Goal: Navigation & Orientation: Find specific page/section

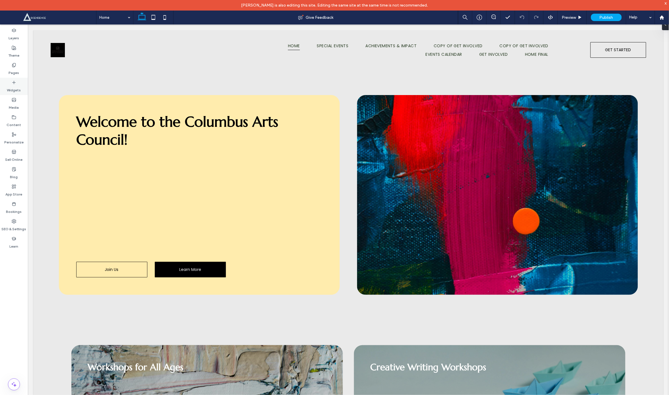
click at [18, 85] on label "Widgets" at bounding box center [14, 89] width 14 height 8
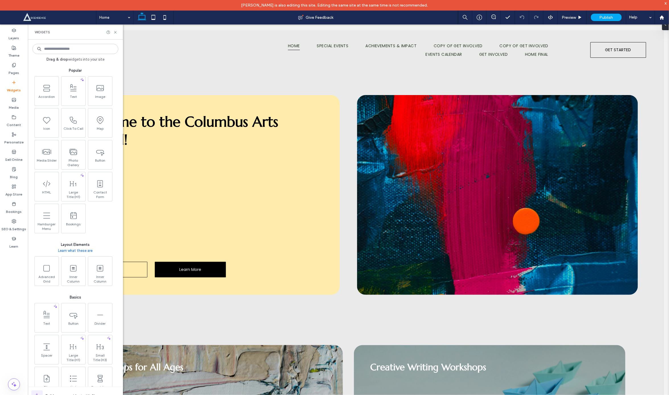
click at [17, 81] on div "Widgets" at bounding box center [14, 86] width 28 height 17
click at [14, 68] on label "Pages" at bounding box center [14, 71] width 11 height 8
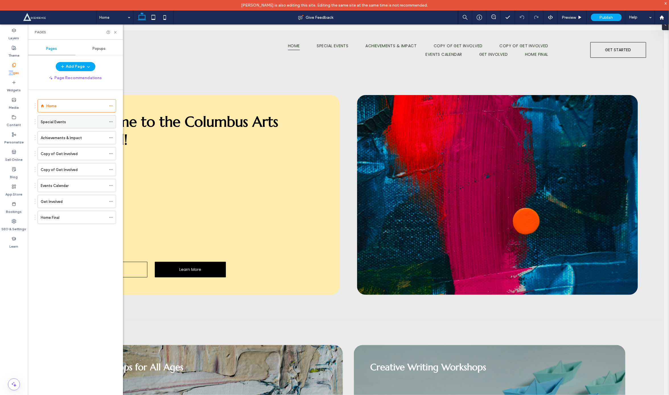
click at [66, 121] on div "Special Events" at bounding box center [73, 122] width 65 height 6
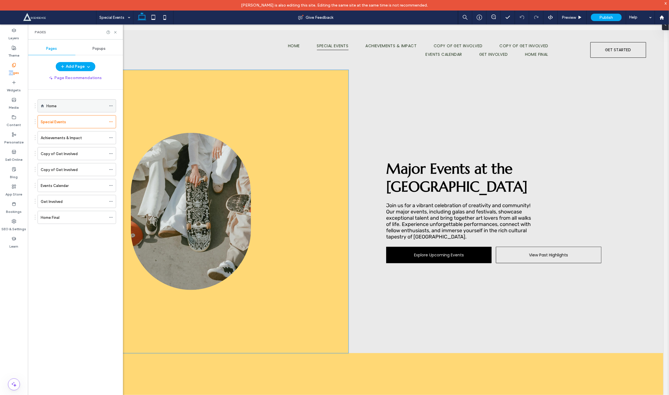
click at [76, 101] on div "Home" at bounding box center [76, 106] width 60 height 13
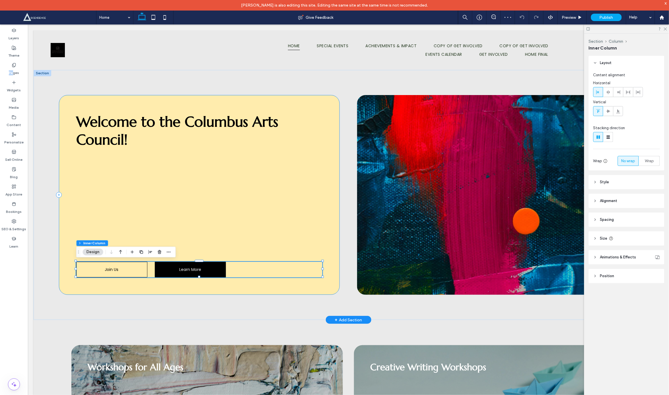
click at [94, 252] on button "Design" at bounding box center [93, 252] width 20 height 7
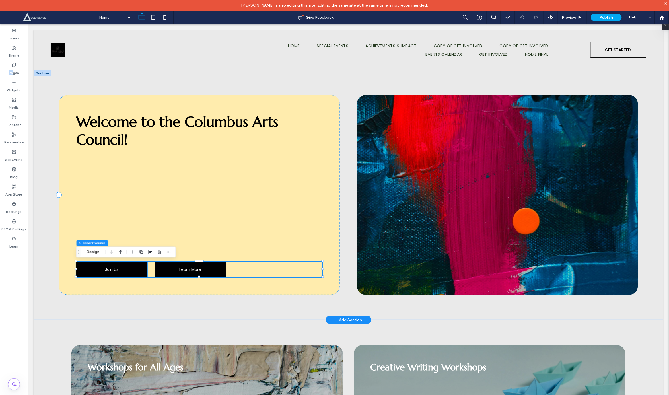
click at [131, 264] on link "Join Us" at bounding box center [111, 269] width 71 height 16
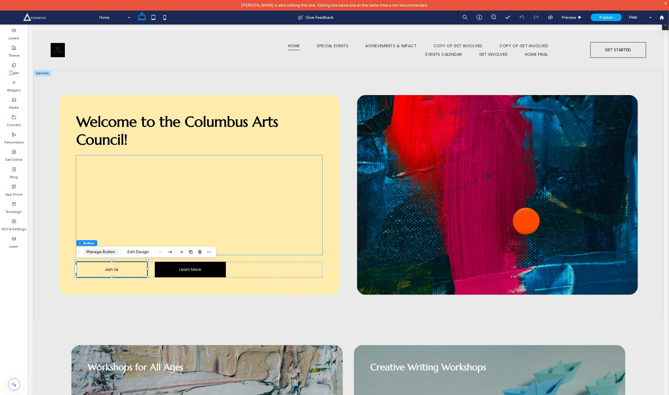
click at [113, 250] on button "Manage Button" at bounding box center [101, 252] width 36 height 7
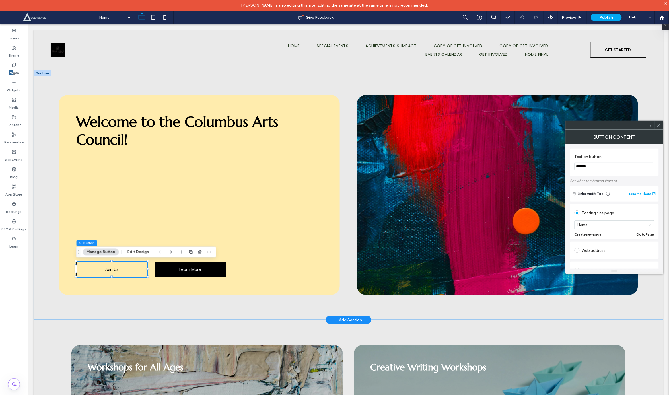
click at [344, 117] on div "Welcome to the Columbus Arts Council! Join Us Learn More" at bounding box center [348, 195] width 630 height 250
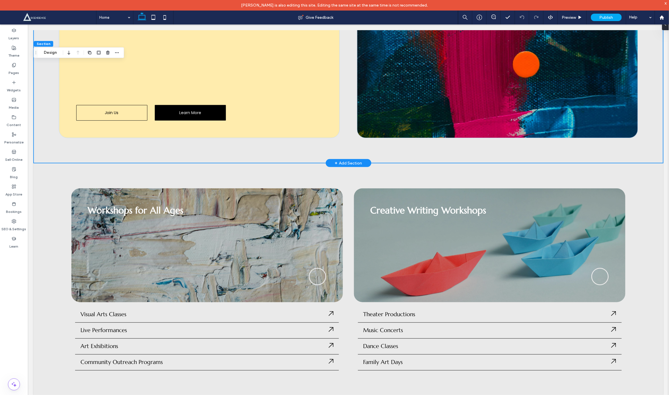
scroll to position [156, 0]
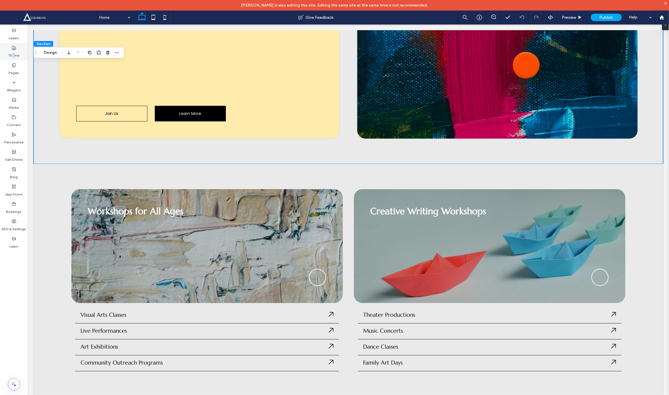
click at [13, 55] on label "Theme" at bounding box center [14, 54] width 11 height 8
